Goal: Information Seeking & Learning: Check status

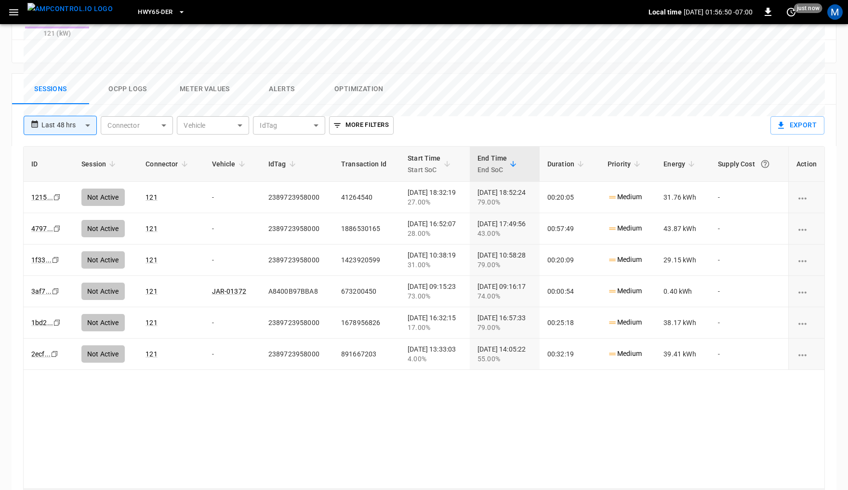
scroll to position [446, 0]
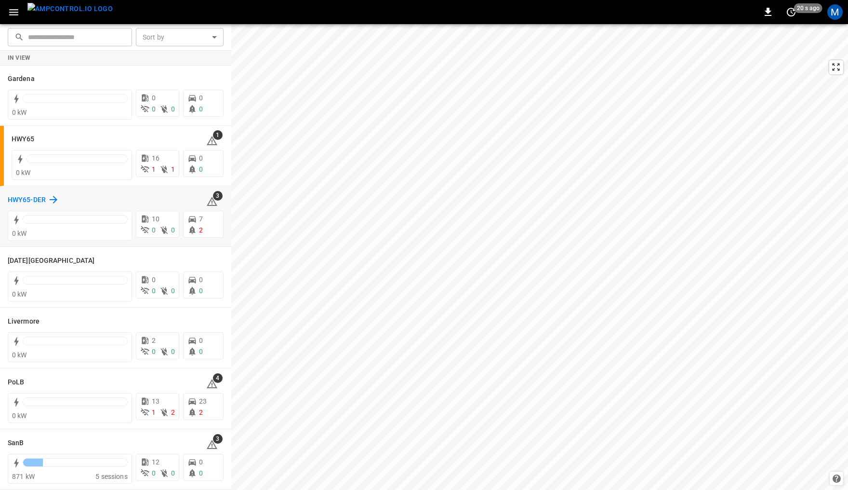
click at [17, 196] on h6 "HWY65-DER" at bounding box center [27, 200] width 38 height 11
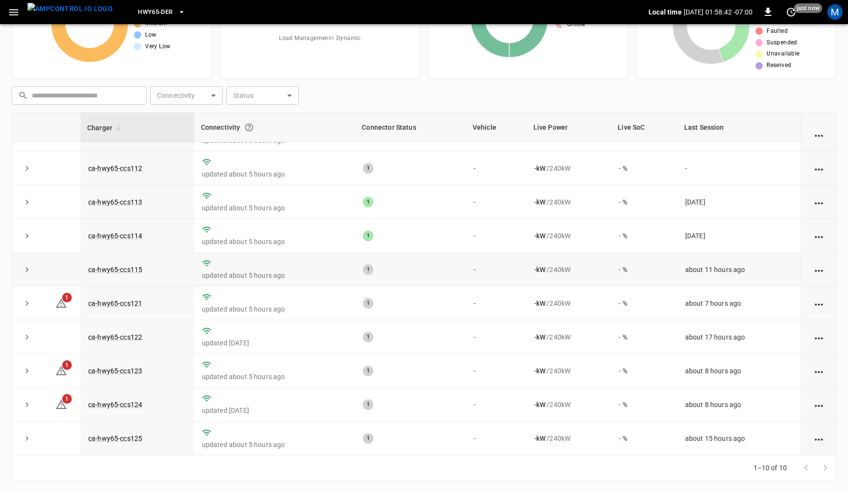
scroll to position [82, 0]
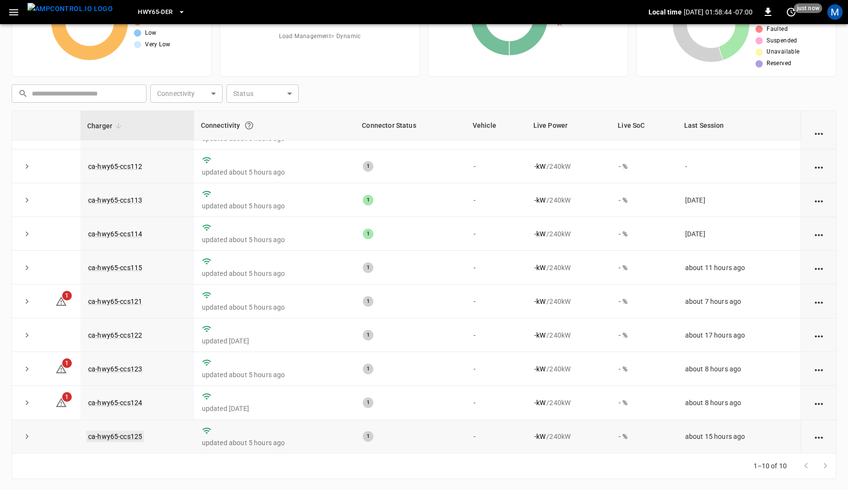
click at [121, 437] on link "ca-hwy65-ccs125" at bounding box center [115, 436] width 58 height 12
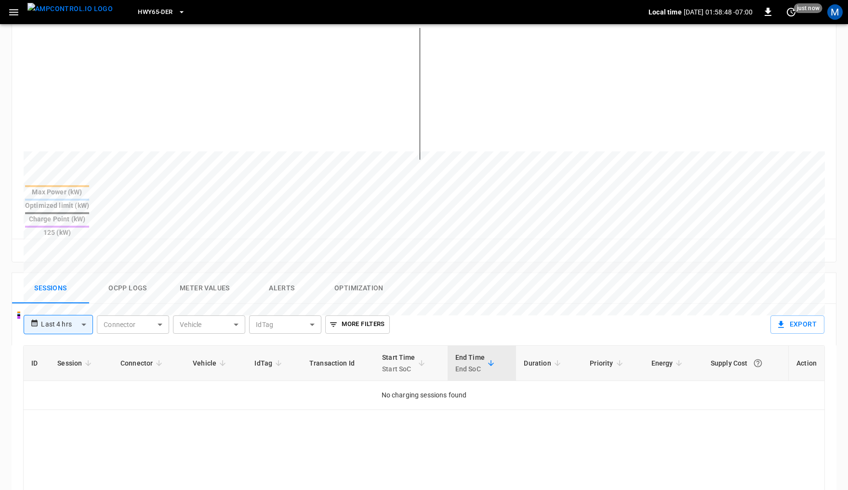
scroll to position [273, 0]
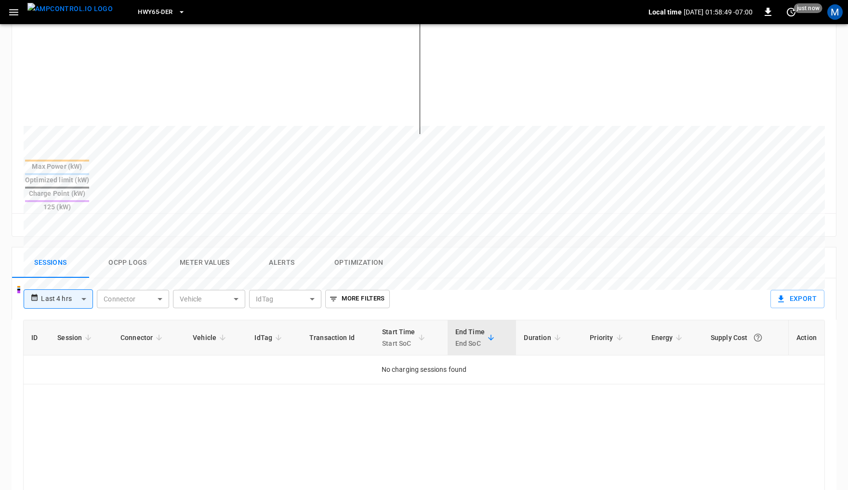
click at [76, 266] on body "**********" at bounding box center [424, 213] width 848 height 972
click at [66, 295] on li "Last 24 hrs" at bounding box center [57, 300] width 69 height 16
type input "**********"
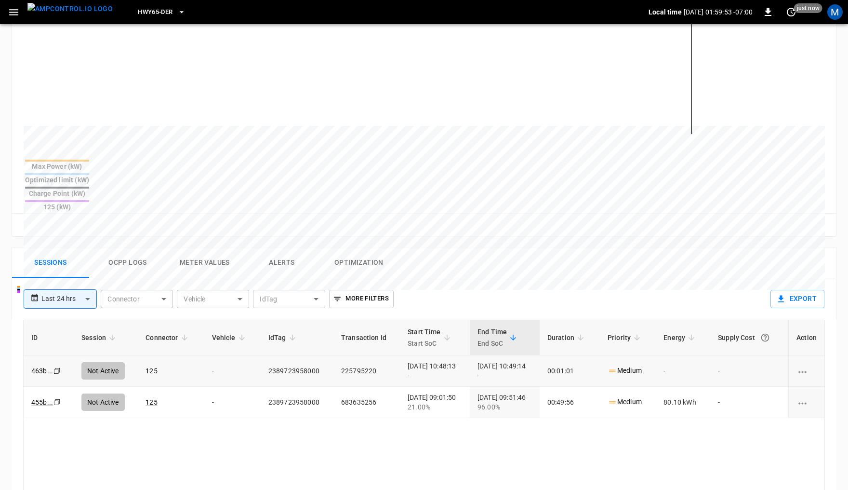
click at [59, 367] on icon "Copy" at bounding box center [57, 371] width 8 height 8
click at [57, 398] on icon "Copy" at bounding box center [57, 402] width 8 height 8
click at [55, 367] on icon "Copy" at bounding box center [57, 371] width 8 height 8
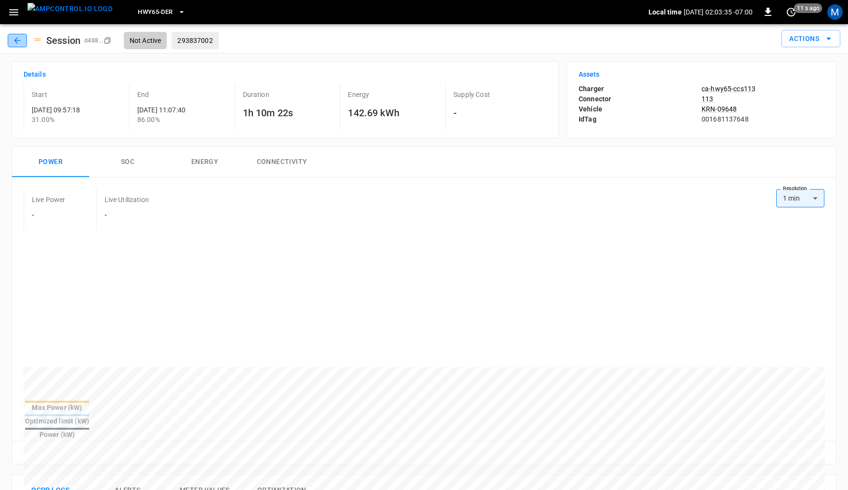
click at [13, 36] on icon "button" at bounding box center [18, 41] width 10 height 10
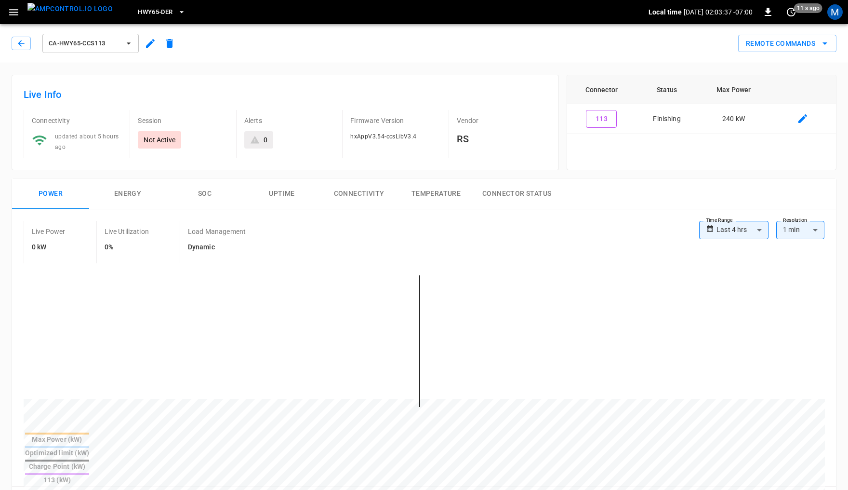
click at [65, 13] on img "menu" at bounding box center [69, 9] width 85 height 12
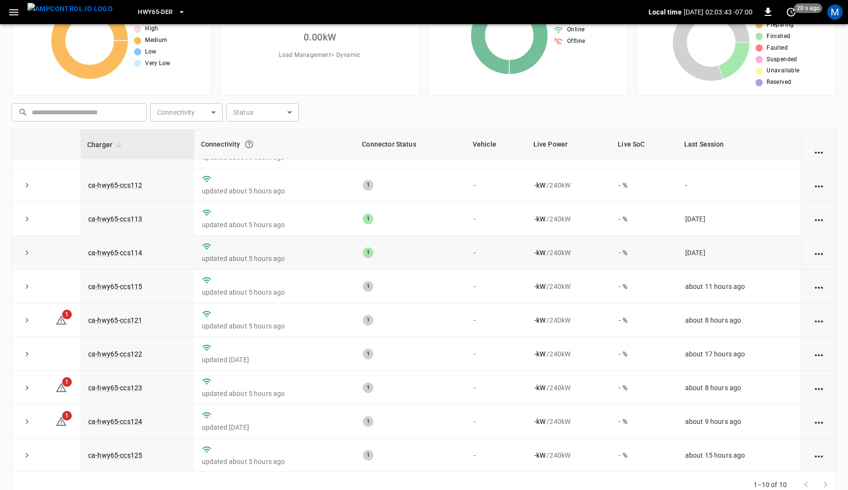
scroll to position [82, 0]
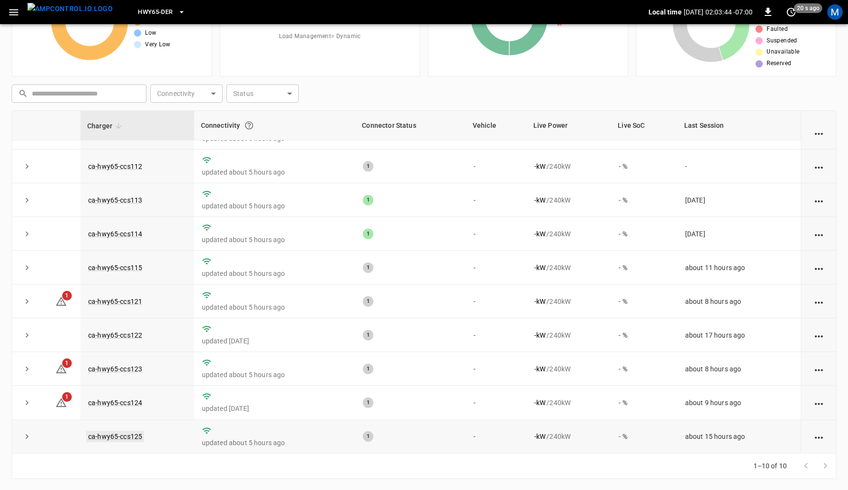
click at [104, 436] on link "ca-hwy65-ccs125" at bounding box center [115, 436] width 58 height 12
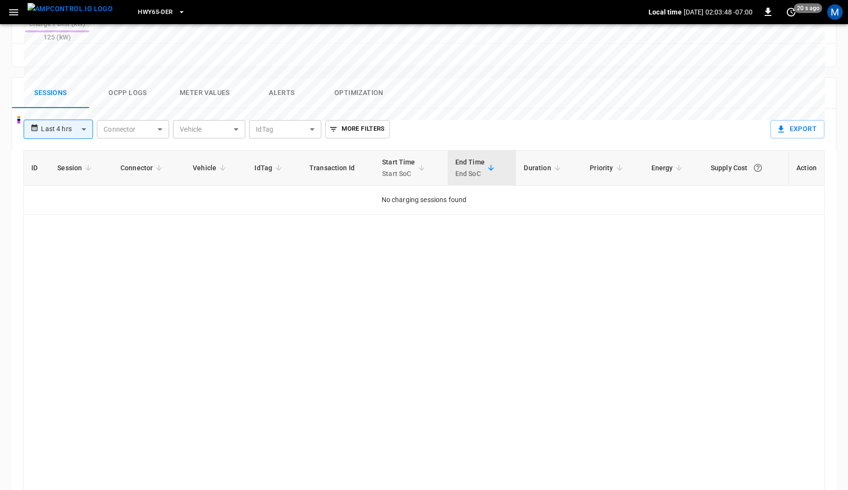
scroll to position [441, 0]
click at [74, 90] on body "**********" at bounding box center [424, 45] width 848 height 972
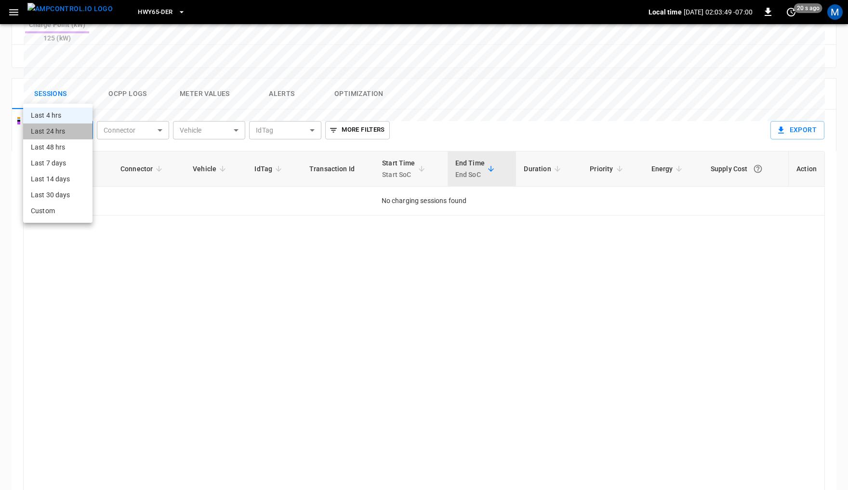
click at [66, 126] on li "Last 24 hrs" at bounding box center [57, 131] width 69 height 16
type input "**********"
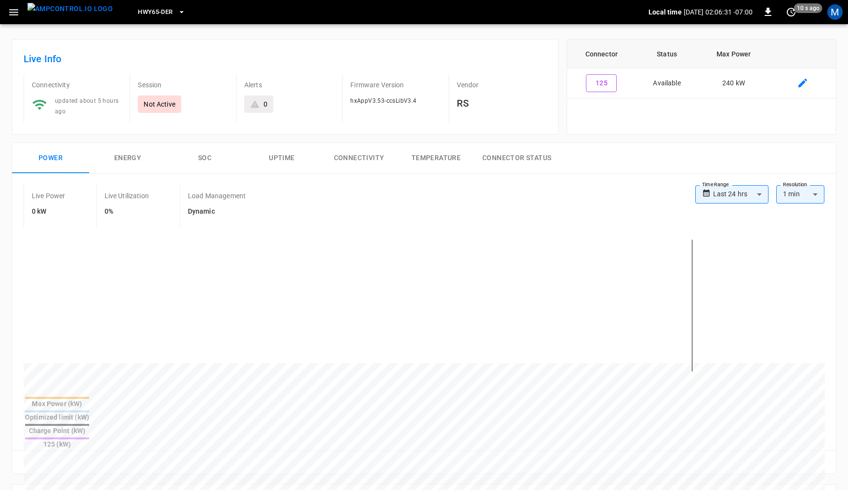
scroll to position [0, 0]
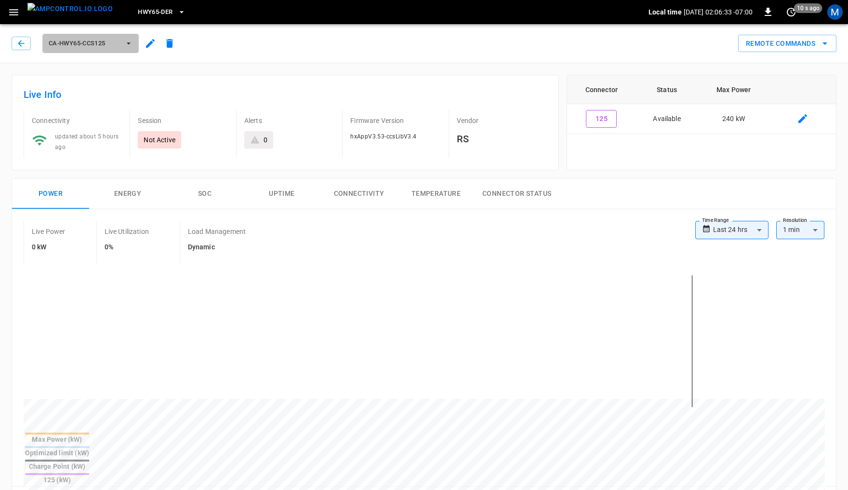
click at [122, 42] on button "ca-hwy65-ccs125" at bounding box center [90, 43] width 96 height 19
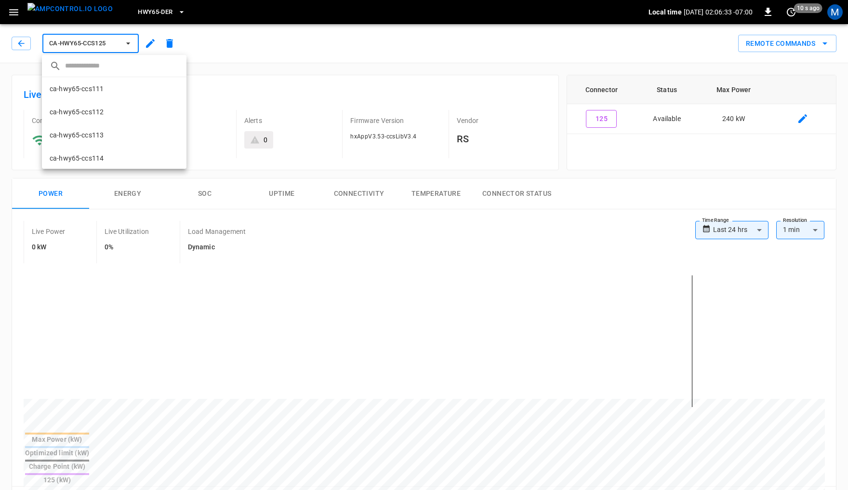
scroll to position [140, 0]
click at [97, 105] on li "ca-hwy65-ccs123 c923 ..." at bounding box center [114, 110] width 145 height 23
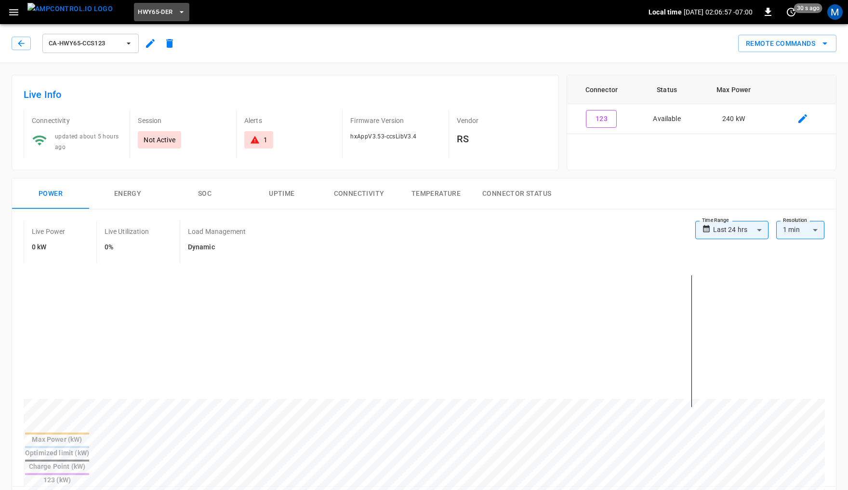
click at [138, 10] on span "HWY65-DER" at bounding box center [155, 12] width 35 height 11
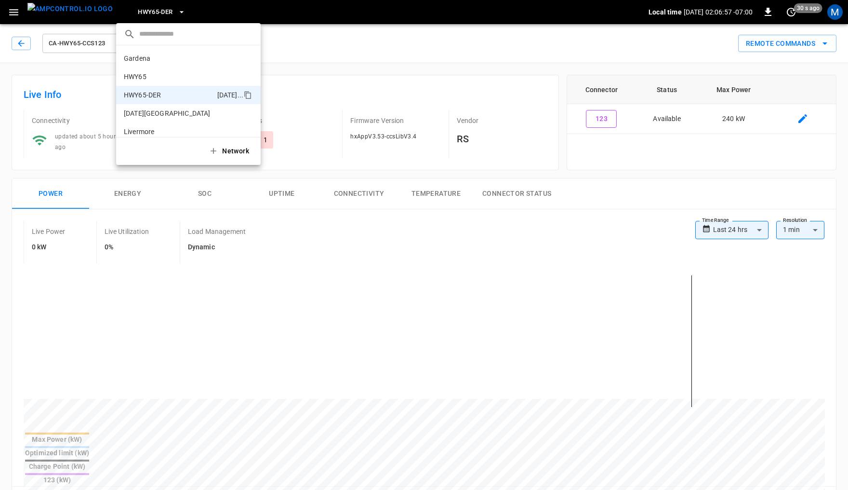
scroll to position [34, 0]
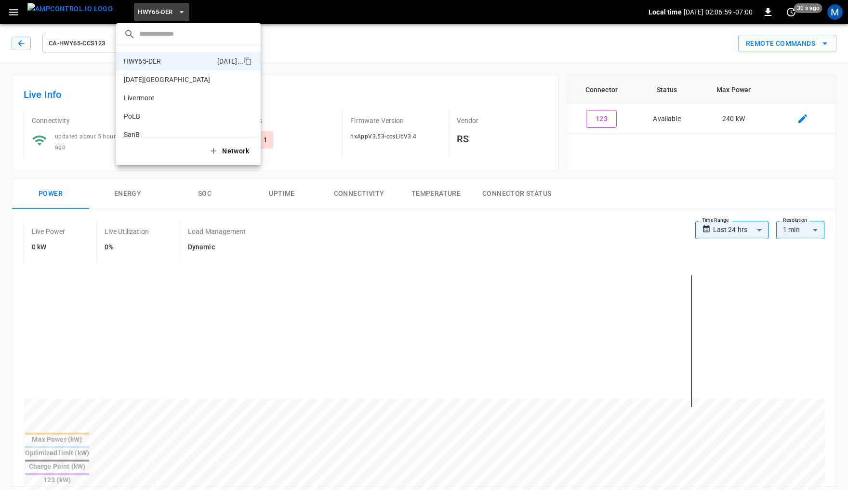
click at [21, 40] on div at bounding box center [424, 245] width 848 height 490
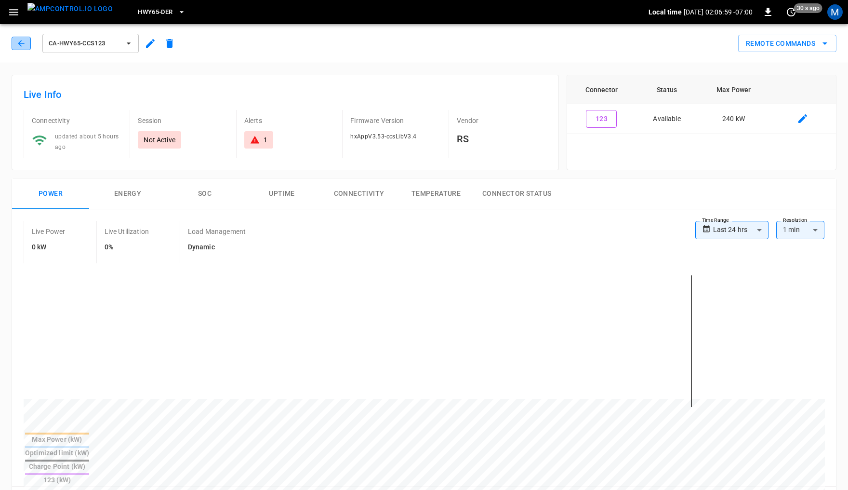
click at [20, 41] on icon "button" at bounding box center [21, 43] width 6 height 6
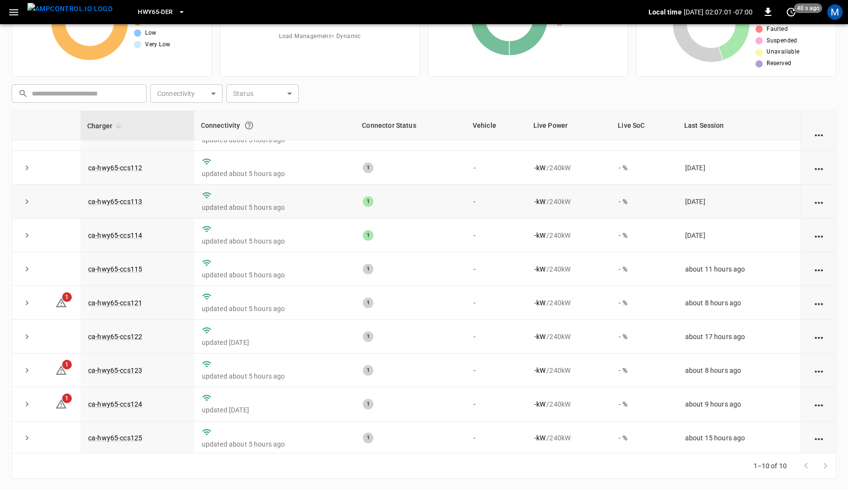
scroll to position [25, 0]
click at [130, 366] on link "ca-hwy65-ccs123" at bounding box center [115, 369] width 58 height 12
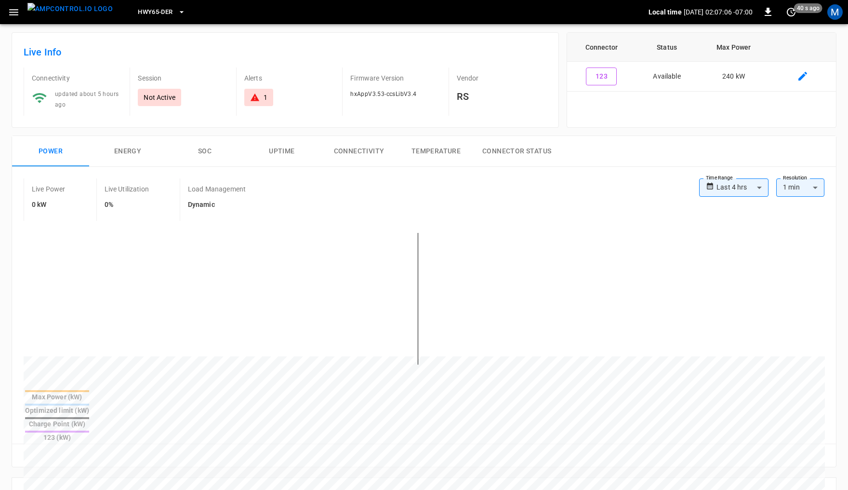
scroll to position [247, 0]
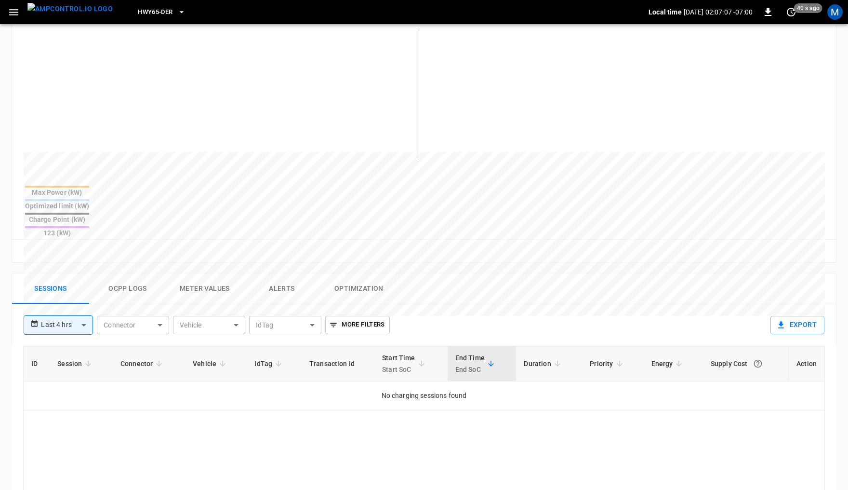
click at [68, 286] on body "**********" at bounding box center [424, 239] width 848 height 972
click at [57, 325] on li "Last 24 hrs" at bounding box center [57, 326] width 69 height 16
type input "**********"
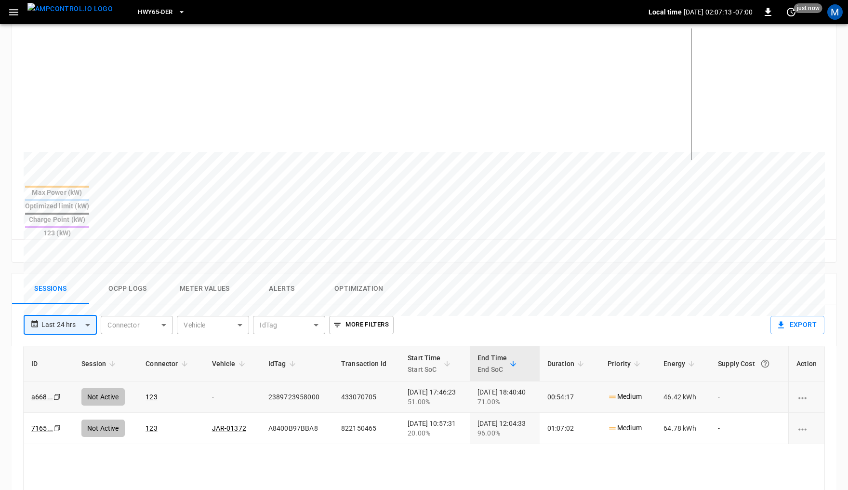
click at [56, 393] on icon "Copy" at bounding box center [57, 397] width 8 height 8
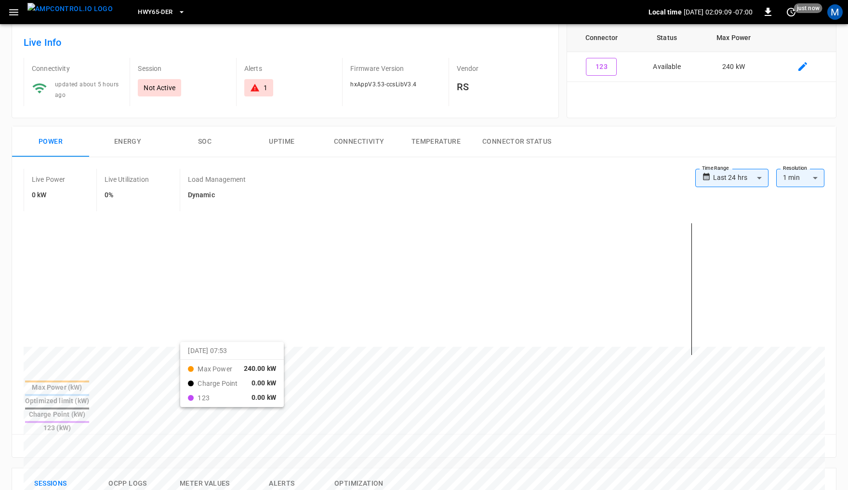
scroll to position [0, 0]
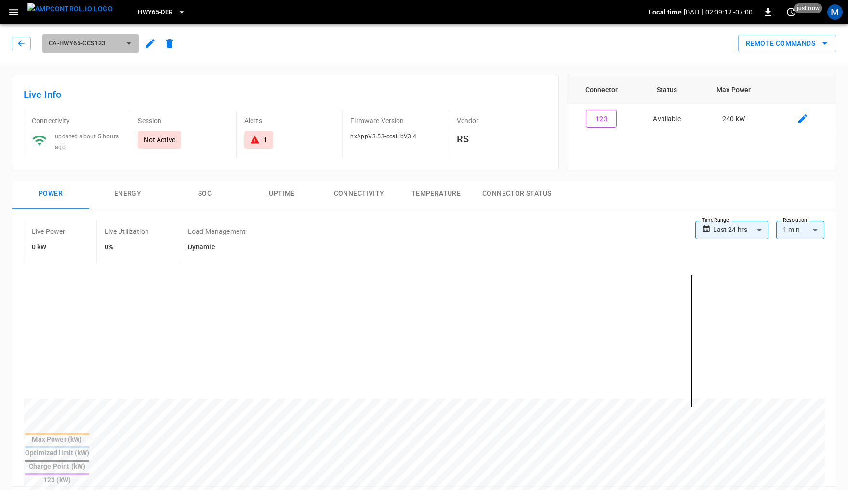
click at [92, 46] on span "ca-hwy65-ccs123" at bounding box center [84, 43] width 71 height 11
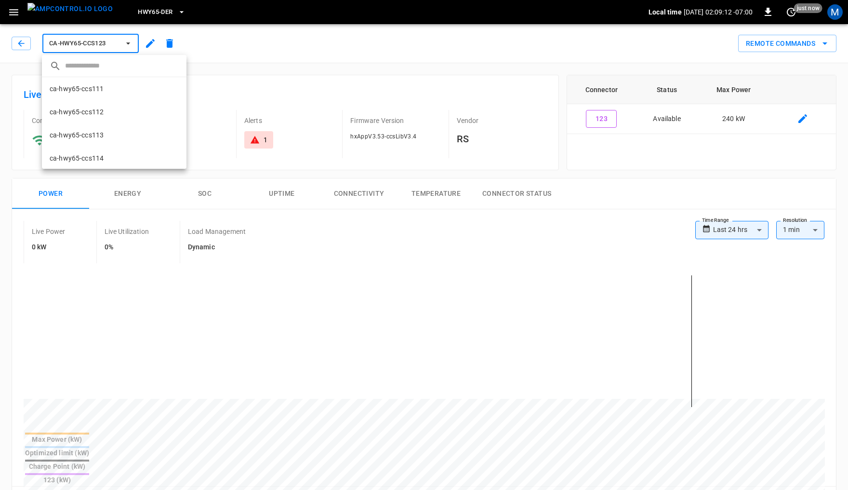
scroll to position [140, 0]
click at [111, 159] on li "ca-hwy65-ccs125 602c ..." at bounding box center [114, 157] width 145 height 23
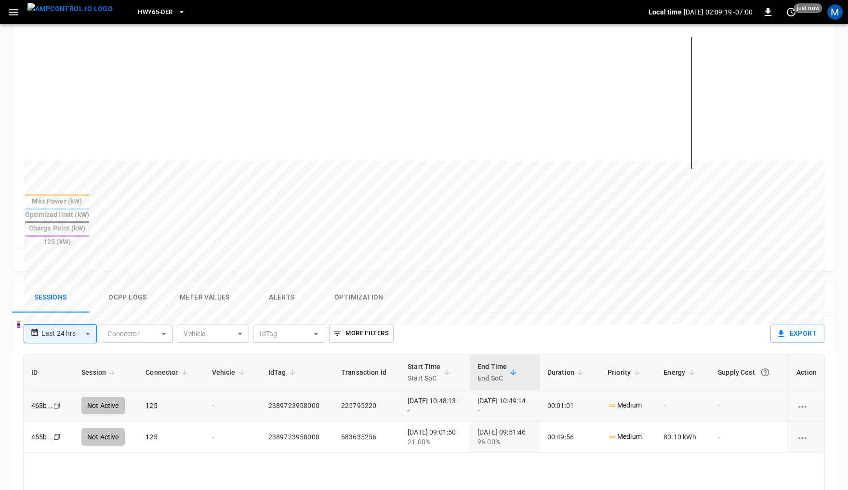
scroll to position [238, 0]
